Goal: Task Accomplishment & Management: Manage account settings

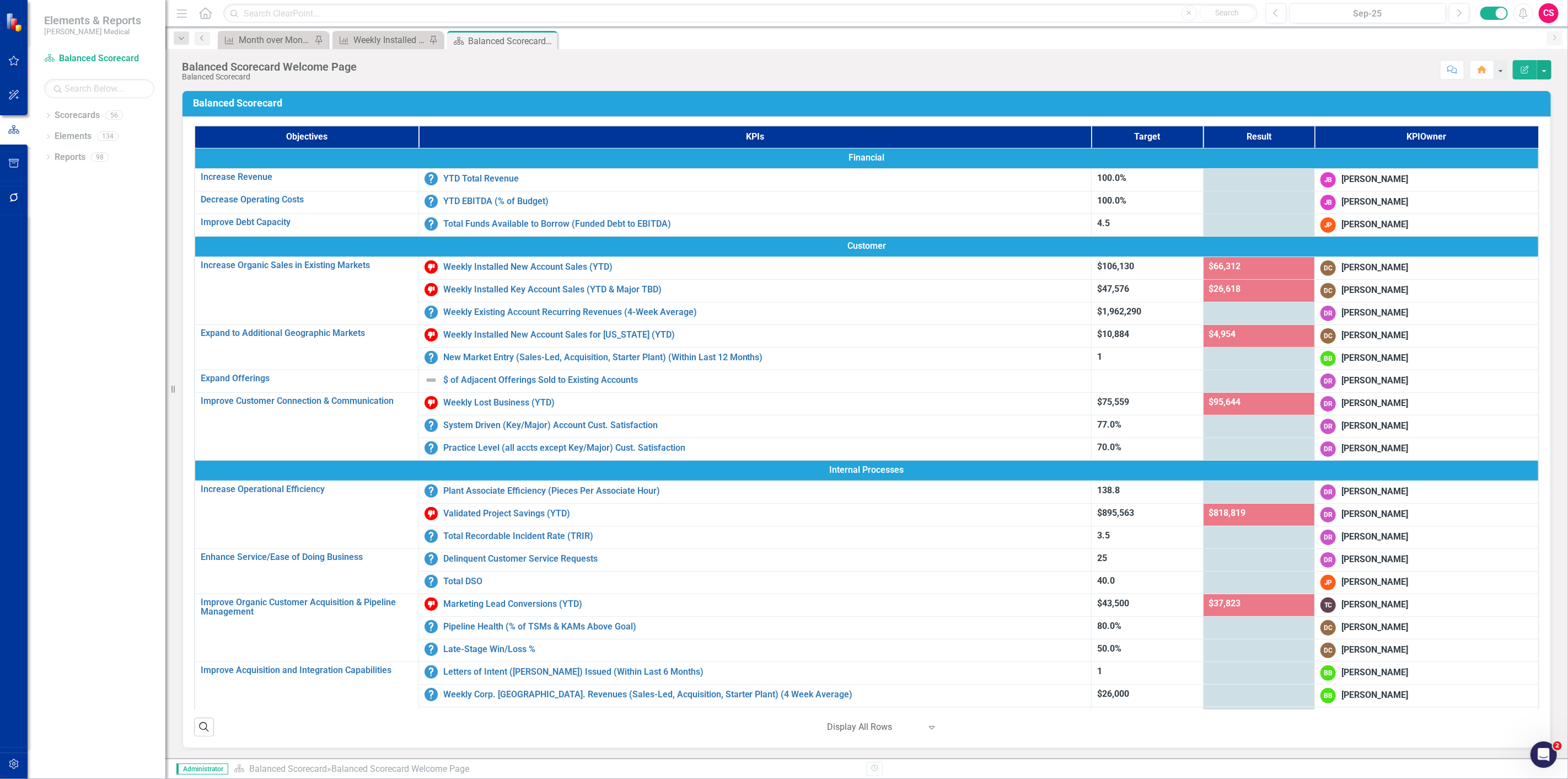
click at [19, 760] on icon "button" at bounding box center [14, 764] width 12 height 9
click at [78, 71] on link "Manage Users" at bounding box center [99, 77] width 110 height 13
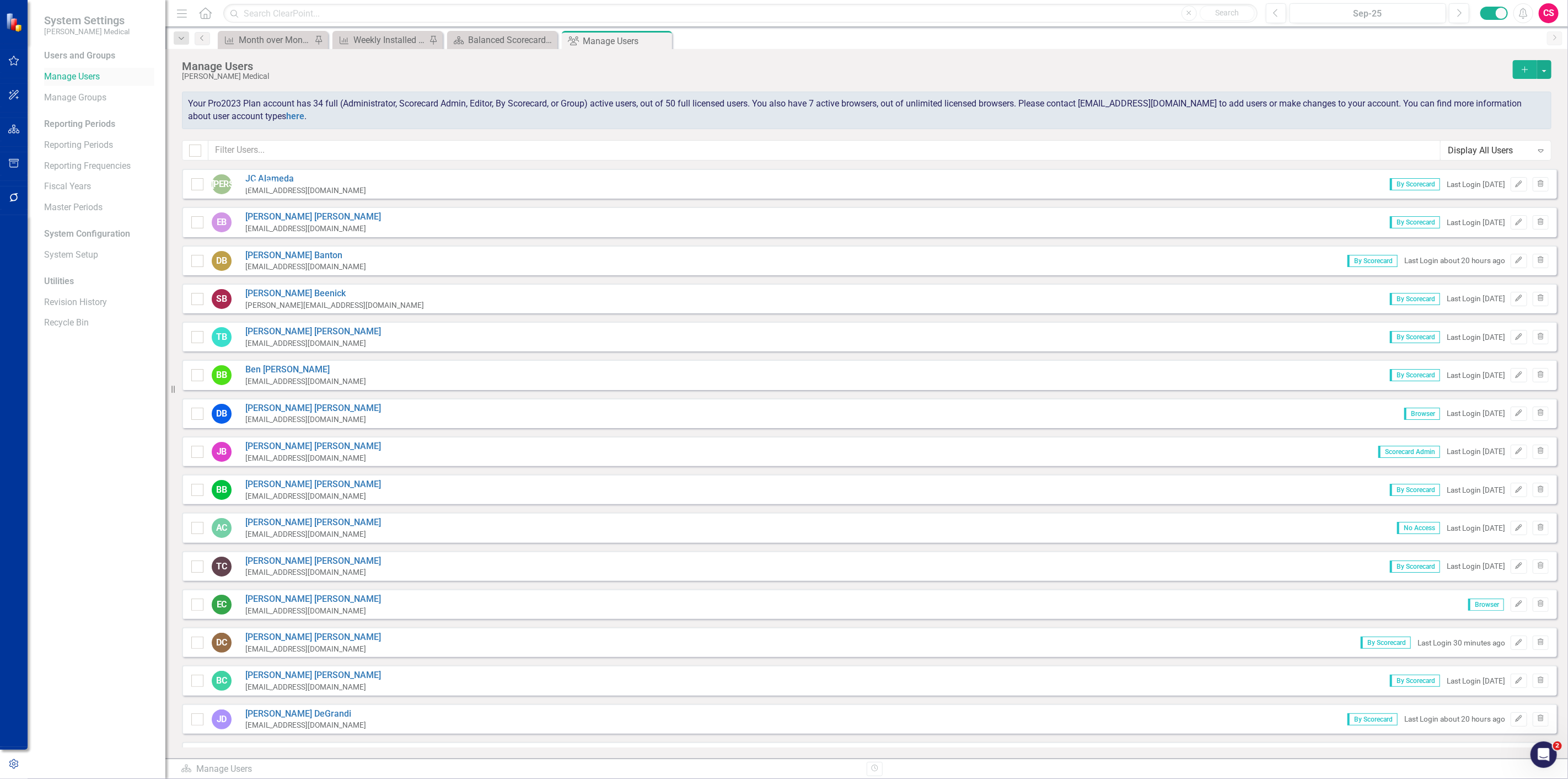
checkbox input "false"
click at [249, 150] on input "text" at bounding box center [824, 150] width 1232 height 21
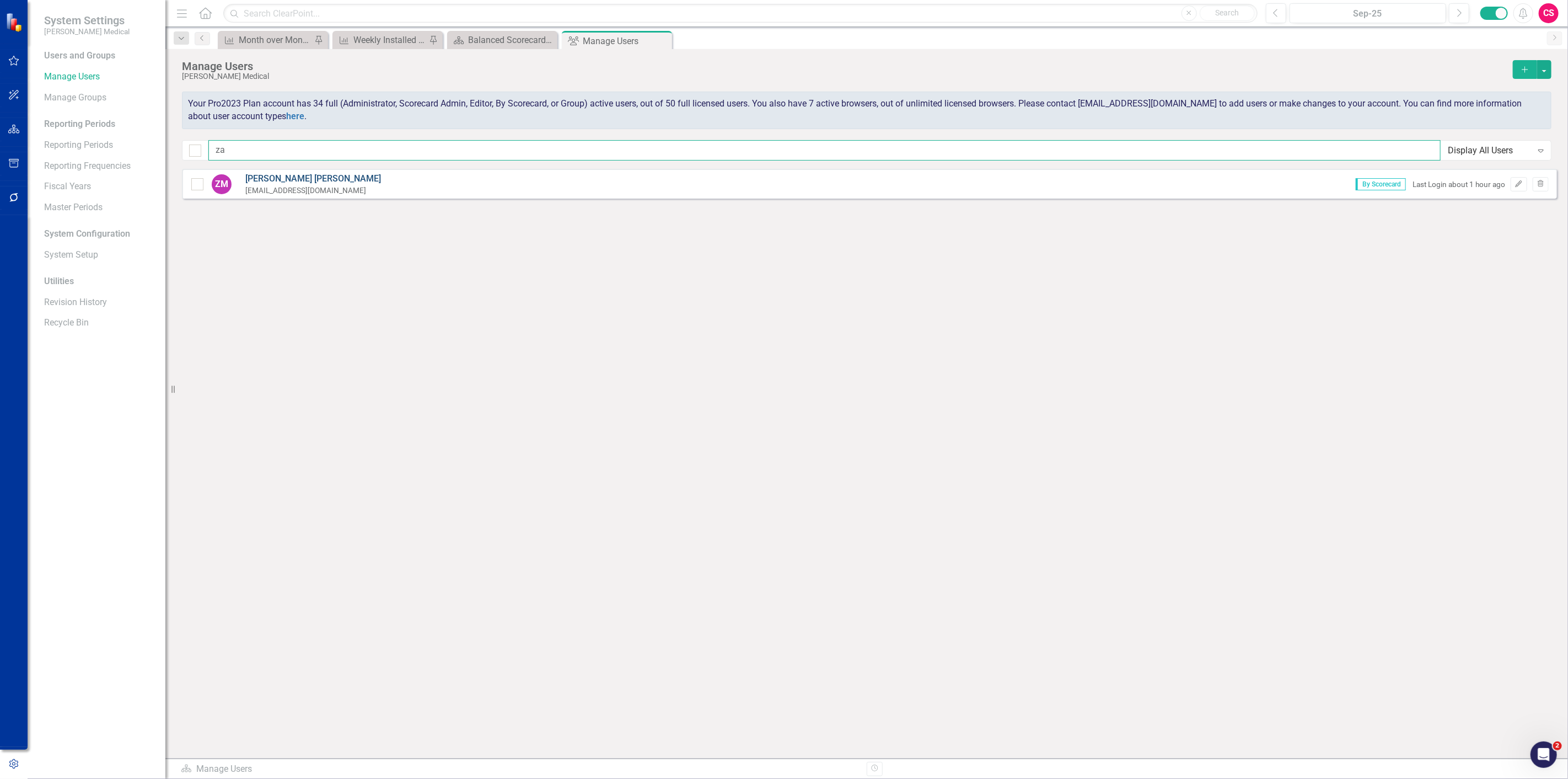
type input "za"
click at [280, 175] on link "[PERSON_NAME]" at bounding box center [313, 179] width 136 height 13
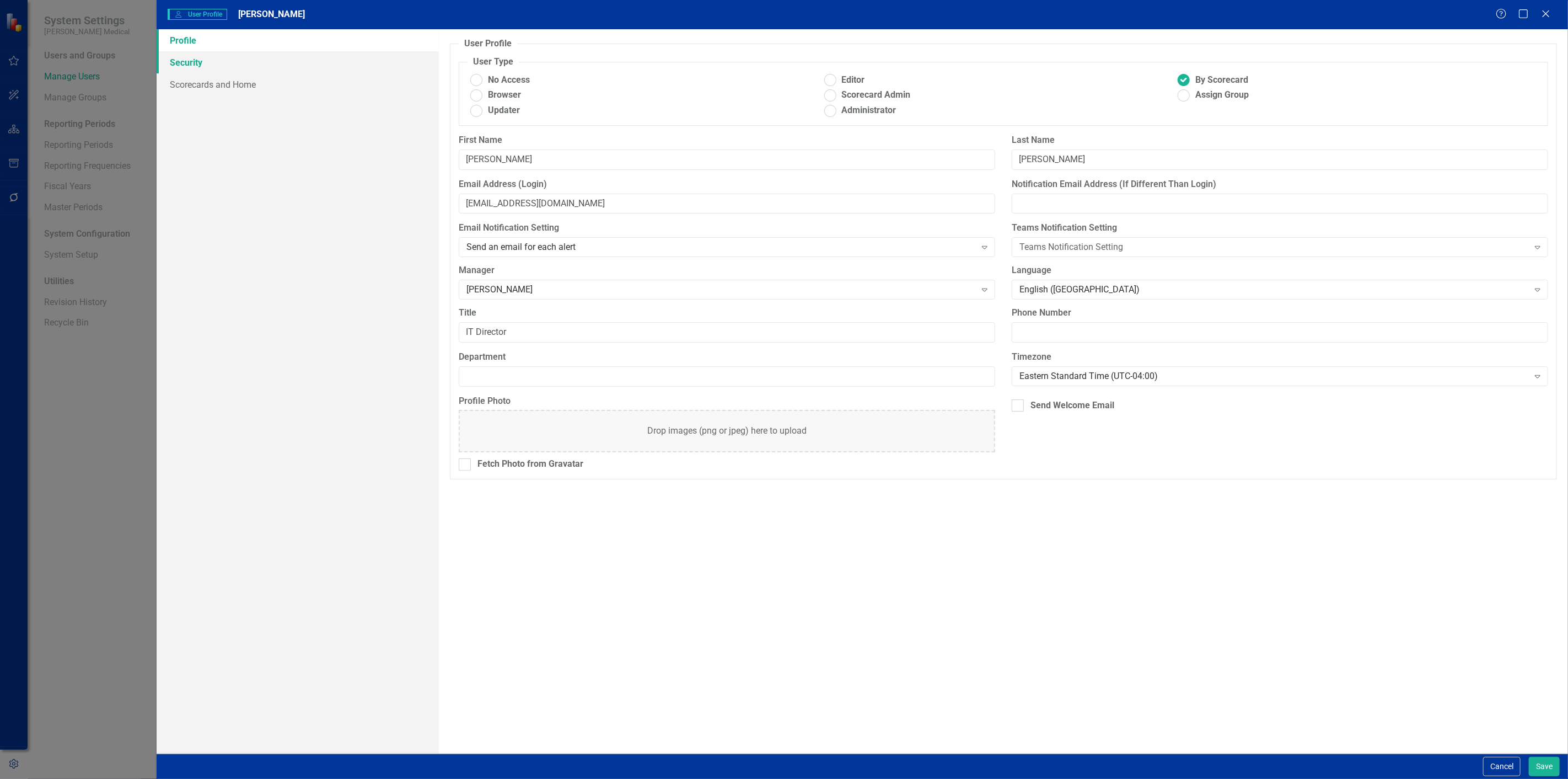
click at [183, 60] on link "Security" at bounding box center [298, 62] width 282 height 22
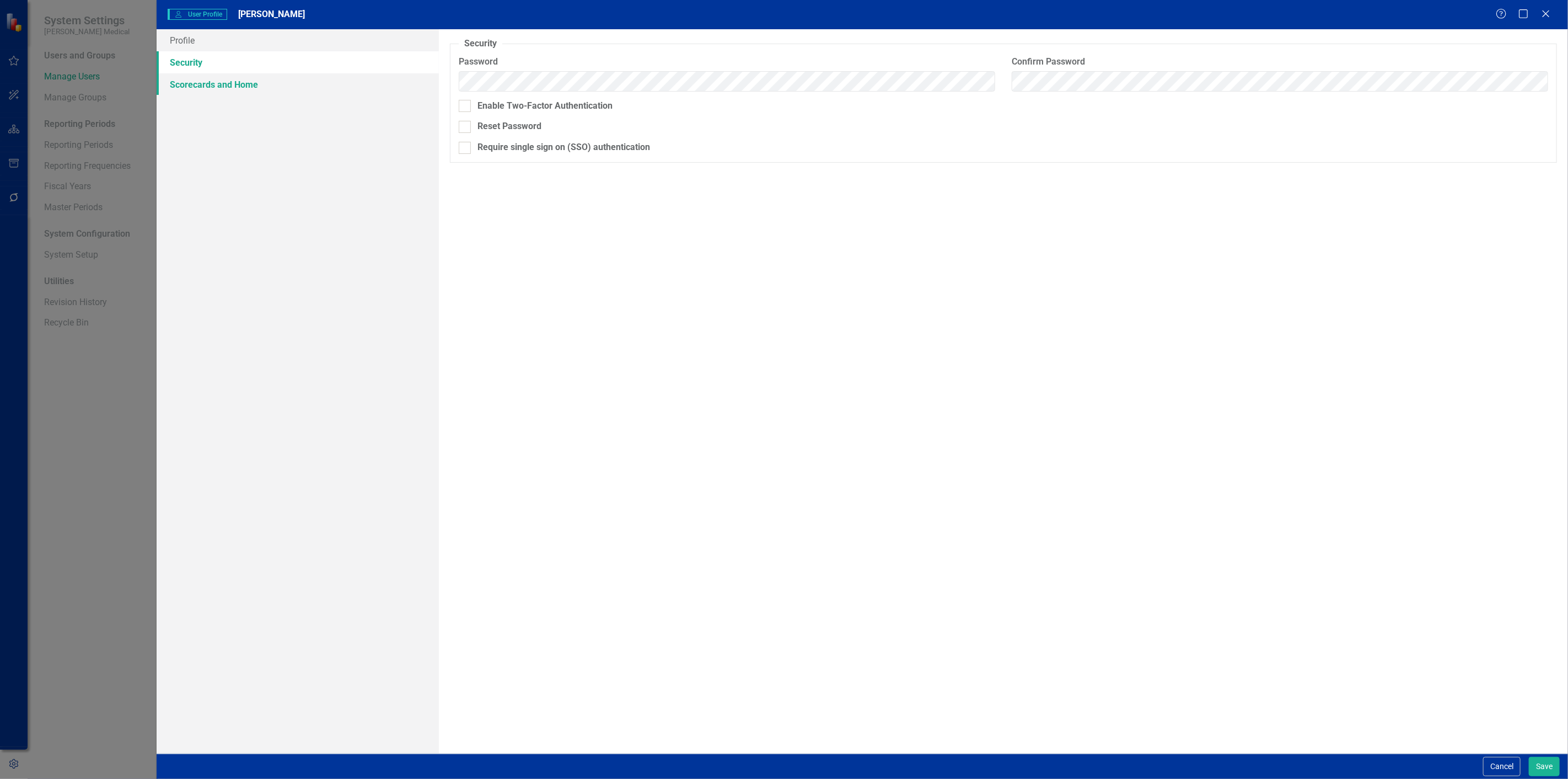
click at [201, 81] on link "Scorecards and Home" at bounding box center [298, 84] width 282 height 22
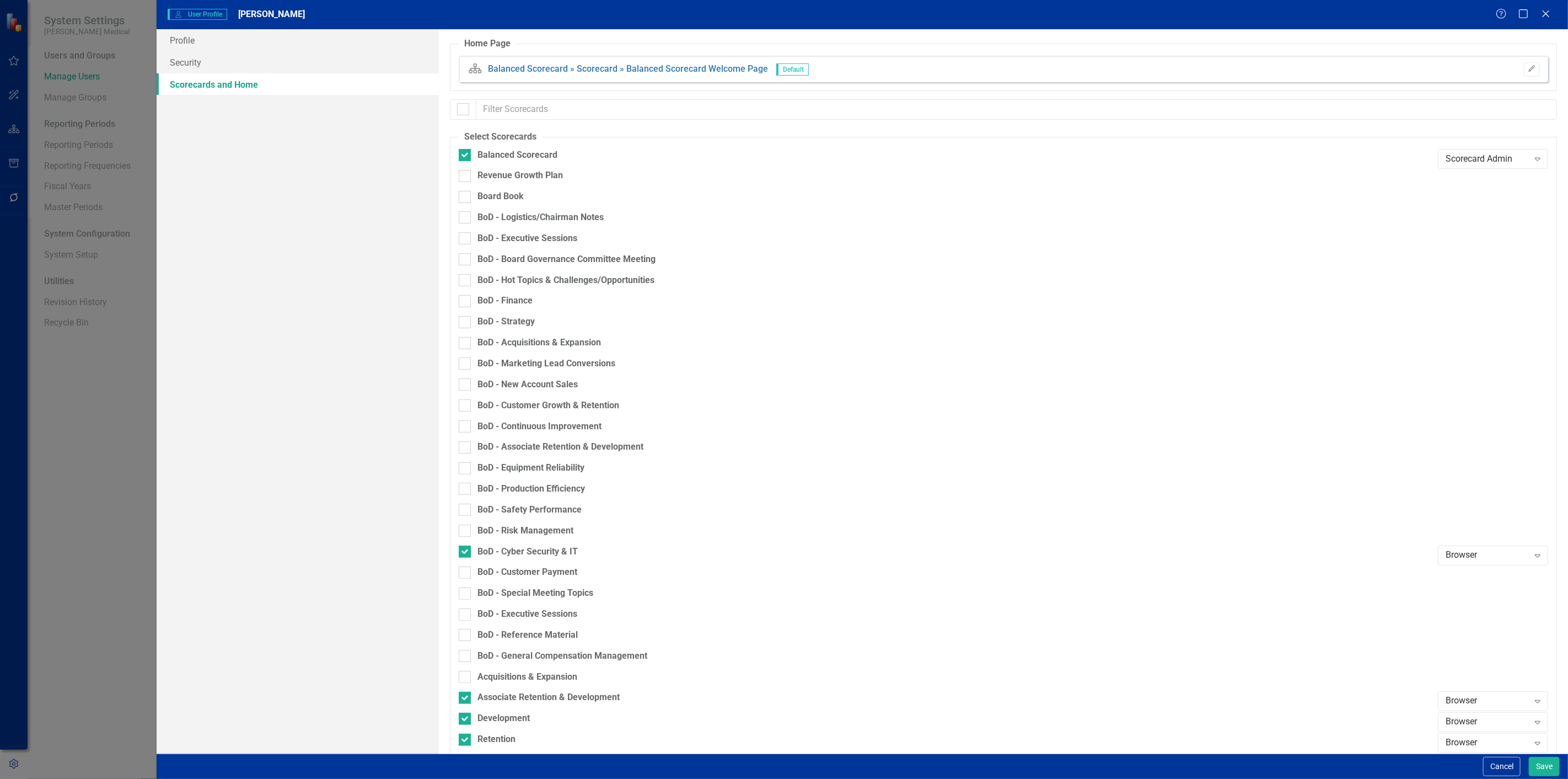
click at [124, 191] on div "User User Profile [PERSON_NAME] Help Maximize Close Profile Security Scorecards…" at bounding box center [784, 389] width 1568 height 779
click at [1553, 12] on div "Help Maximize Close" at bounding box center [1526, 15] width 61 height 13
click at [1547, 13] on icon at bounding box center [1546, 13] width 9 height 9
